Goal: Register for event/course

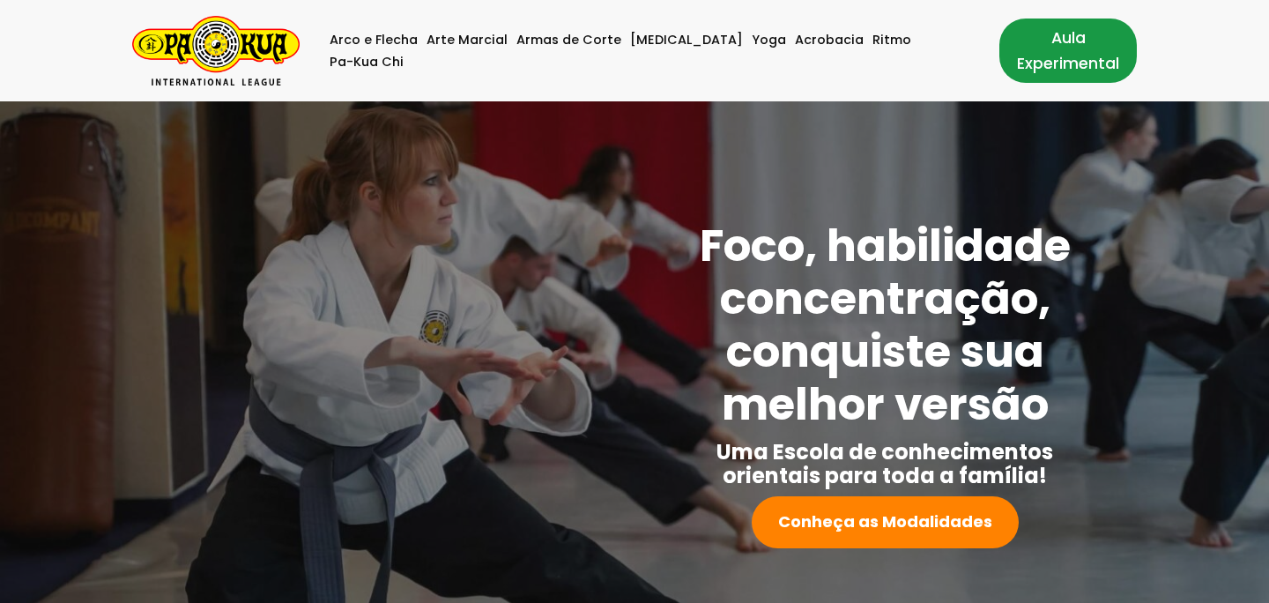
click at [1049, 50] on link "Aula Experimental" at bounding box center [1067, 50] width 137 height 63
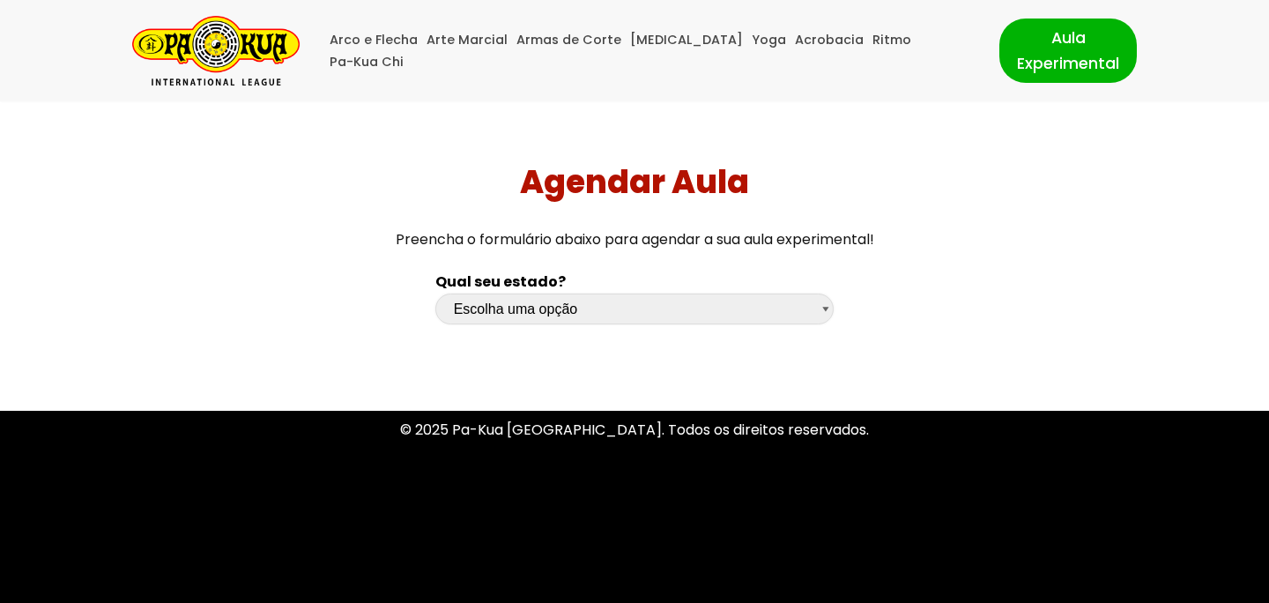
click at [823, 305] on select "Escolha uma opção Rio Grande do Sul Santa Catarina Paraná São Paulo Rio de Jane…" at bounding box center [634, 308] width 399 height 31
select select "sp"
click at [435, 293] on select "Escolha uma opção Rio Grande do Sul Santa Catarina Paraná São Paulo Rio de Jane…" at bounding box center [634, 308] width 399 height 31
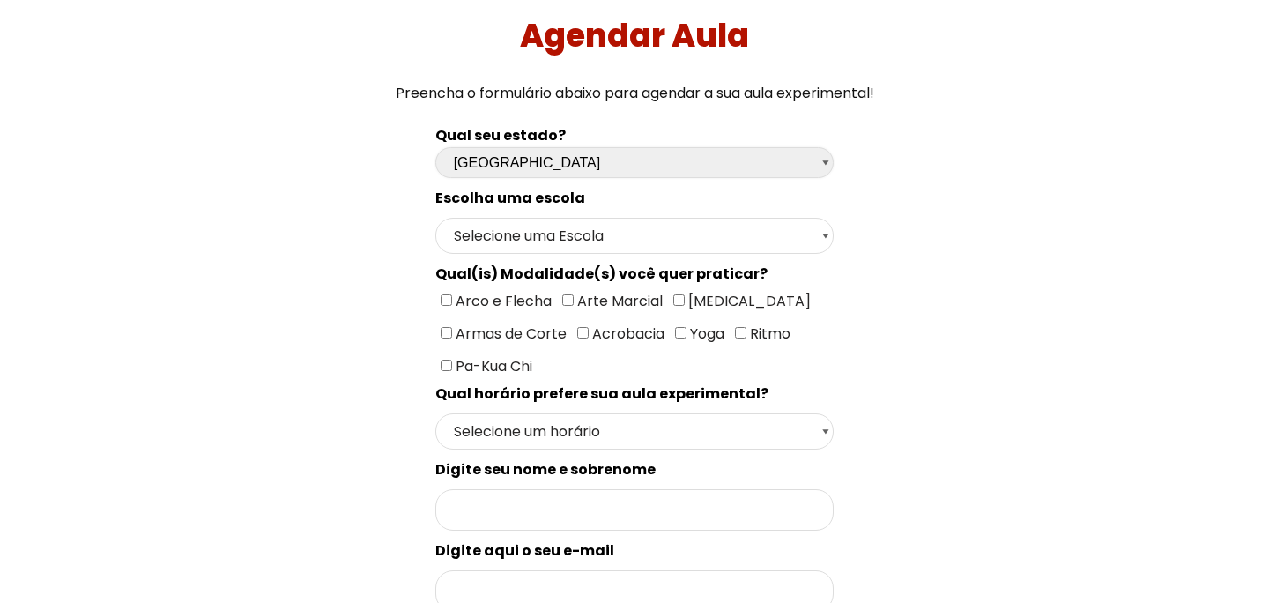
scroll to position [159, 0]
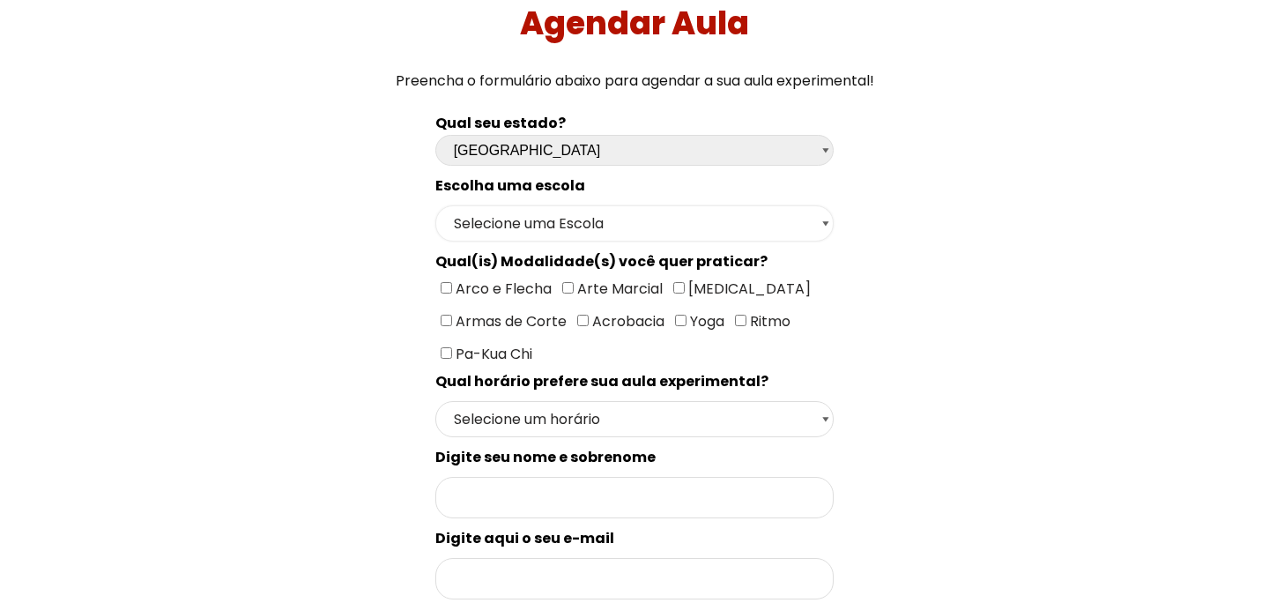
click at [822, 225] on select "Selecione uma Escola São Paulo - Escola Santa Cruz São Paulo - Escola Ana Rosa …" at bounding box center [634, 223] width 399 height 36
click at [435, 205] on select "Selecione uma Escola São Paulo - Escola Santa Cruz São Paulo - Escola Ana Rosa …" at bounding box center [634, 223] width 399 height 36
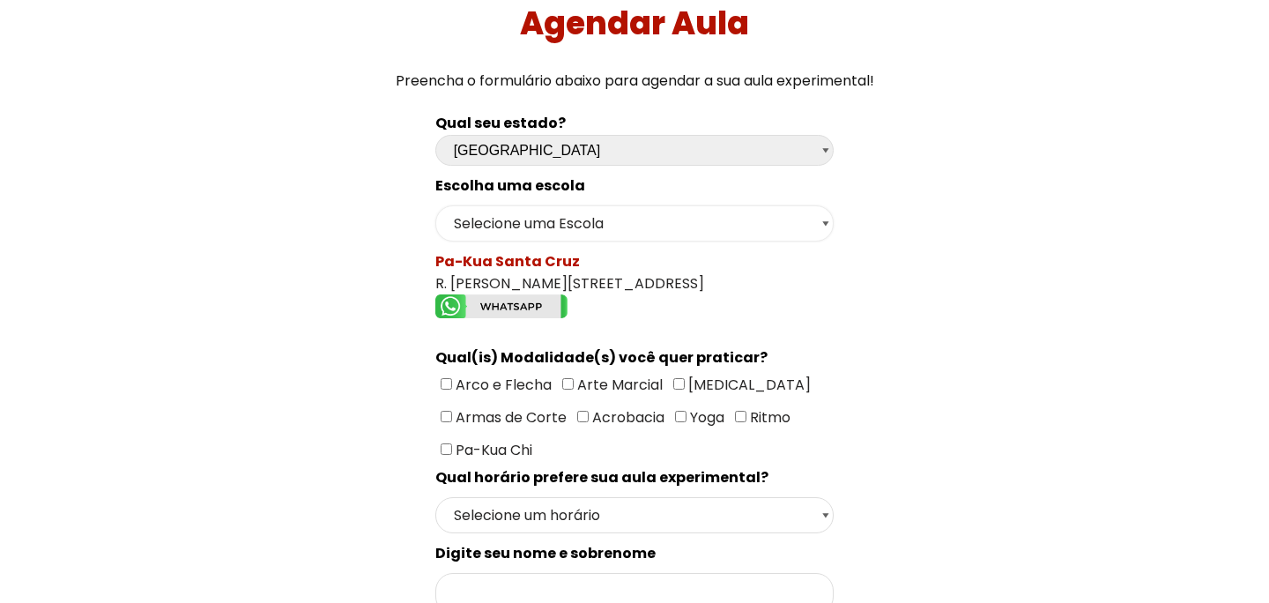
click at [824, 221] on select "Selecione uma Escola São Paulo - Escola Santa Cruz São Paulo - Escola Ana Rosa …" at bounding box center [634, 223] width 399 height 36
click at [435, 205] on select "Selecione uma Escola São Paulo - Escola Santa Cruz São Paulo - Escola Ana Rosa …" at bounding box center [634, 223] width 399 height 36
click at [825, 225] on select "Selecione uma Escola São Paulo - Escola Santa Cruz São Paulo - Escola Ana Rosa …" at bounding box center [634, 223] width 399 height 36
select select "São Paulo - Escola Santa Cruz"
click at [435, 205] on select "Selecione uma Escola São Paulo - Escola Santa Cruz São Paulo - Escola Ana Rosa …" at bounding box center [634, 223] width 399 height 36
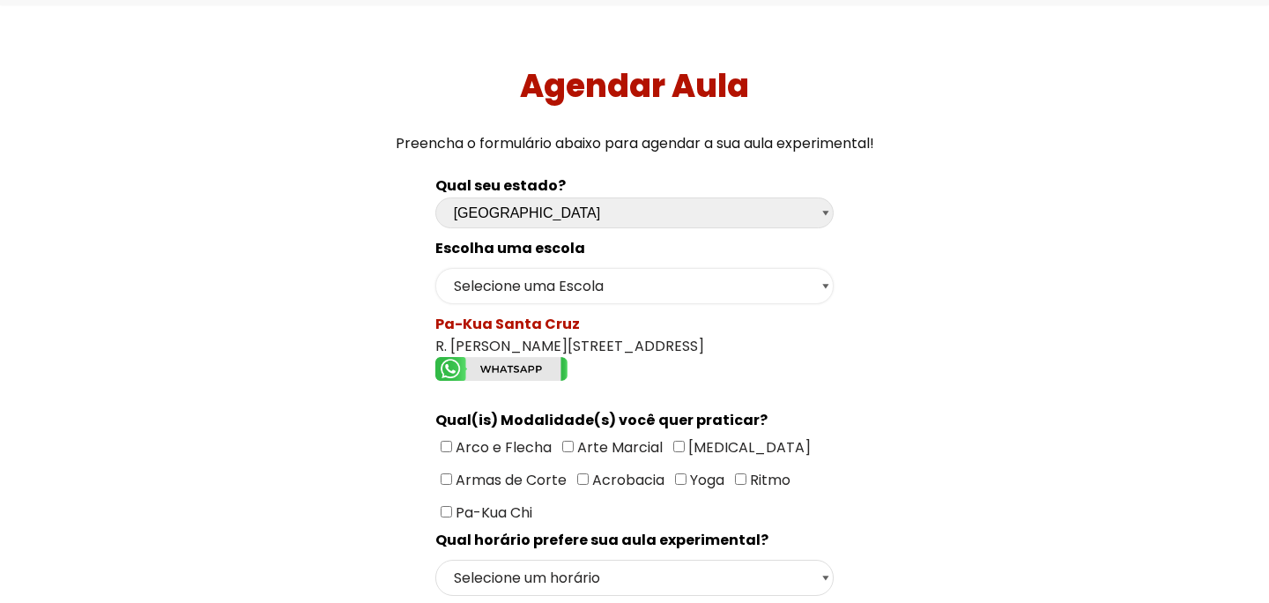
scroll to position [0, 0]
